Goal: Information Seeking & Learning: Learn about a topic

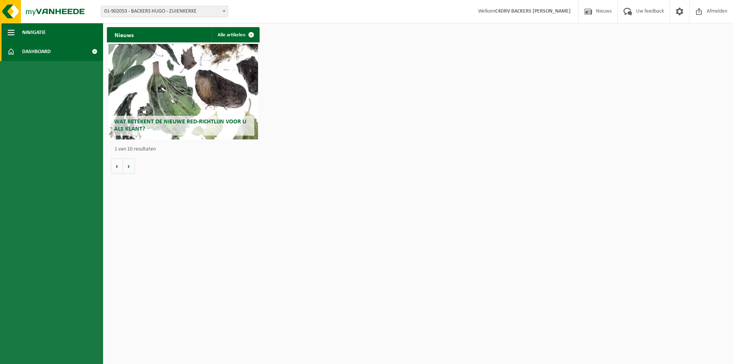
click at [38, 32] on span "Navigatie" at bounding box center [34, 32] width 24 height 19
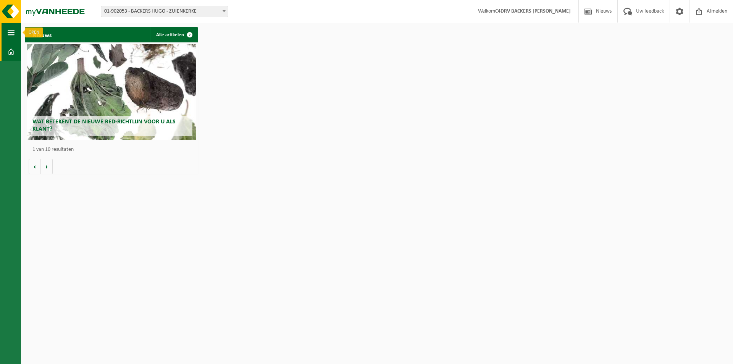
click at [11, 31] on span "button" at bounding box center [11, 32] width 7 height 19
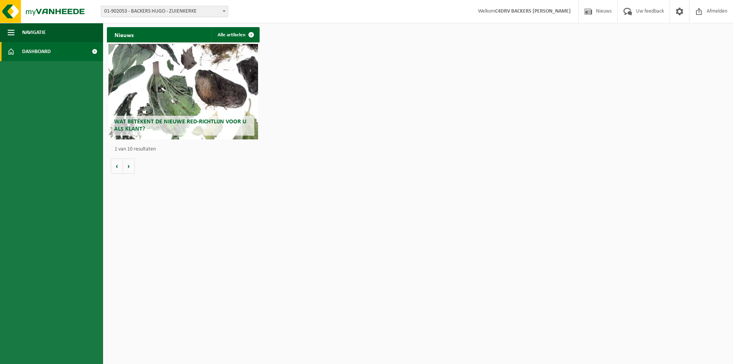
click at [32, 52] on span "Dashboard" at bounding box center [36, 51] width 29 height 19
click at [95, 52] on span at bounding box center [94, 51] width 17 height 19
click at [224, 10] on span at bounding box center [224, 11] width 8 height 10
select select "131506"
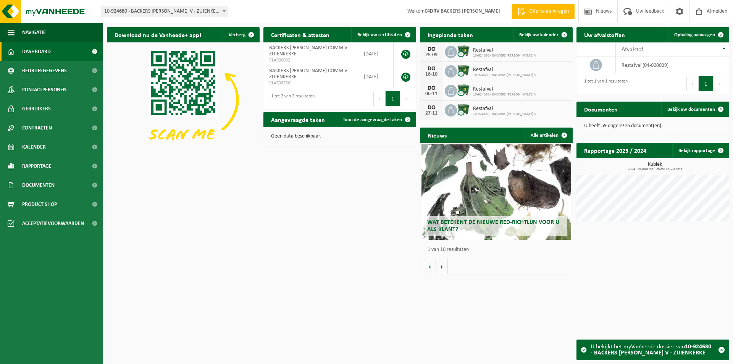
click at [487, 185] on div "Wat betekent de nieuwe RED-richtlijn voor u als klant?" at bounding box center [496, 191] width 150 height 95
